Goal: Find specific page/section: Find specific page/section

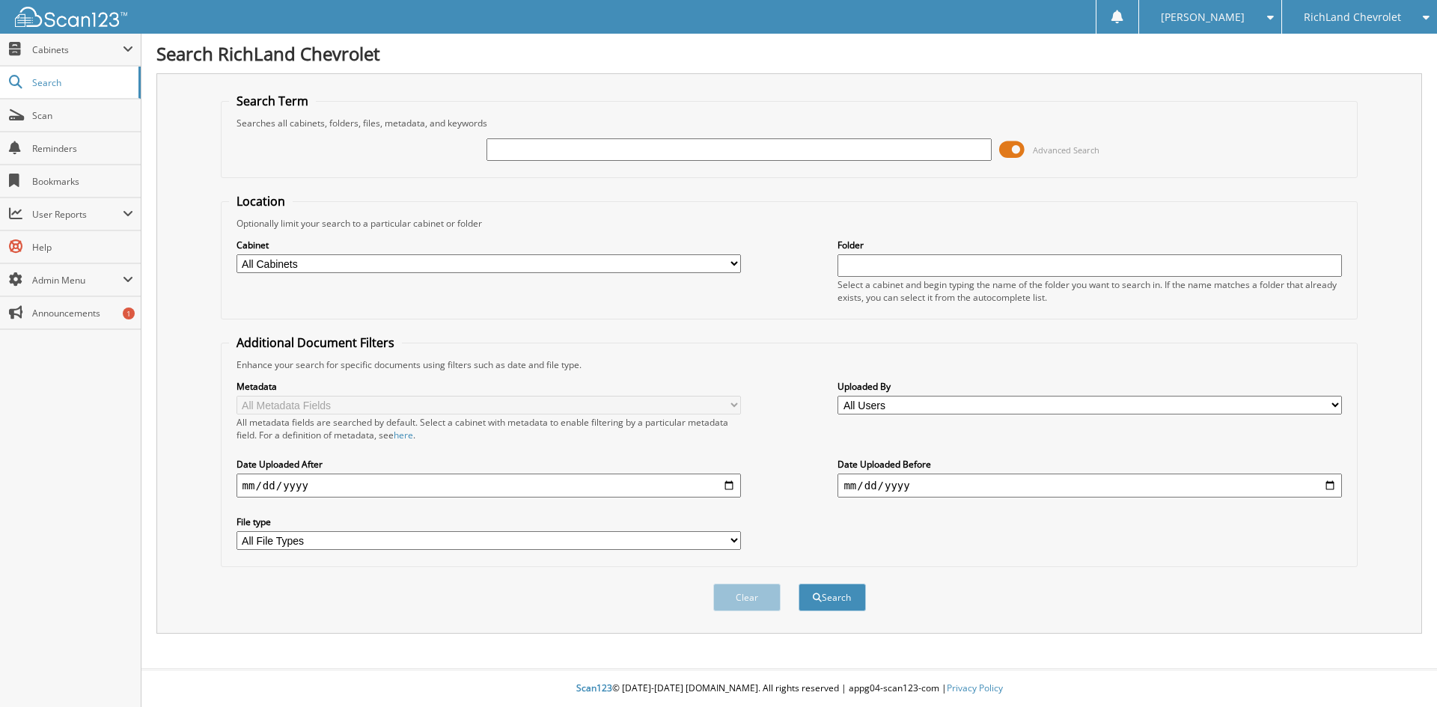
click at [536, 156] on input "text" at bounding box center [738, 149] width 504 height 22
paste input "25GT3234B"
type input "25GT3234B"
click at [799, 584] on button "Search" at bounding box center [832, 598] width 67 height 28
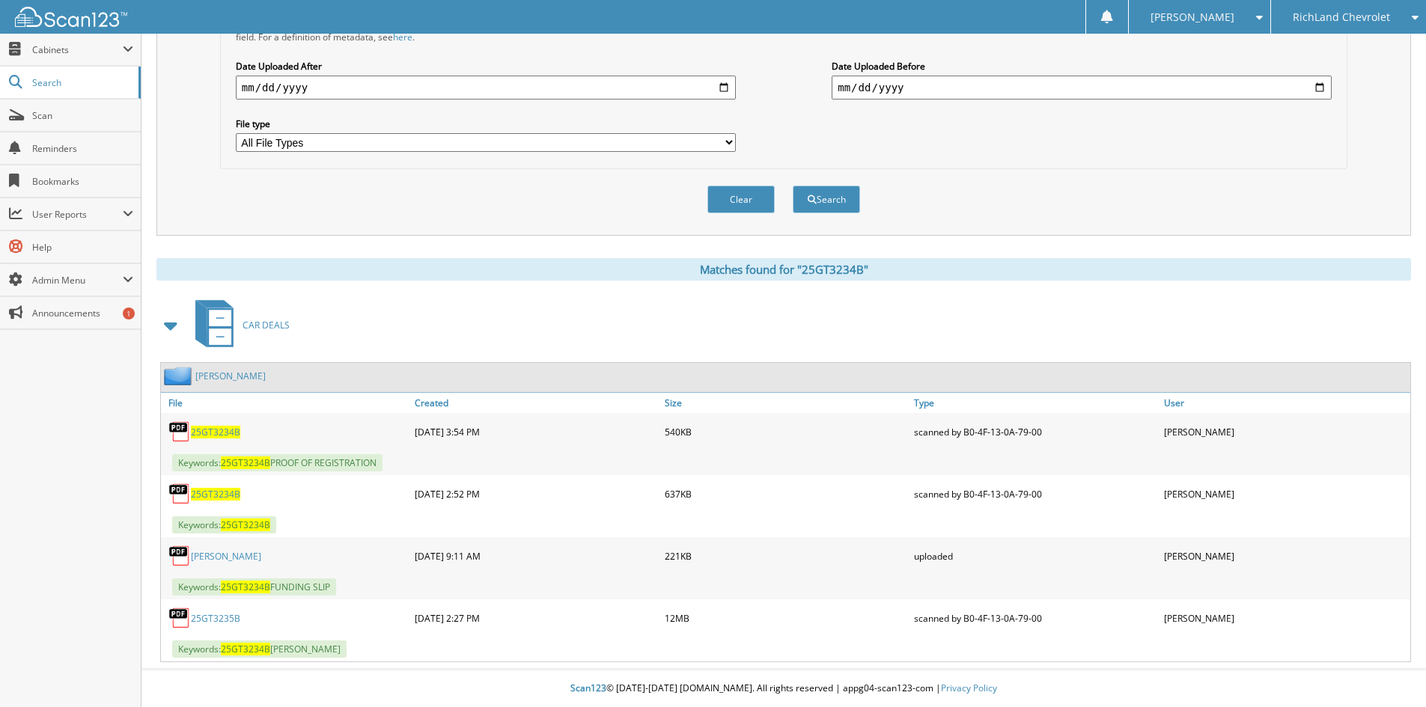
click at [218, 432] on span "25GT3234B" at bounding box center [215, 432] width 49 height 13
click at [222, 617] on link "25GT3235B" at bounding box center [215, 618] width 49 height 13
